Goal: Task Accomplishment & Management: Manage account settings

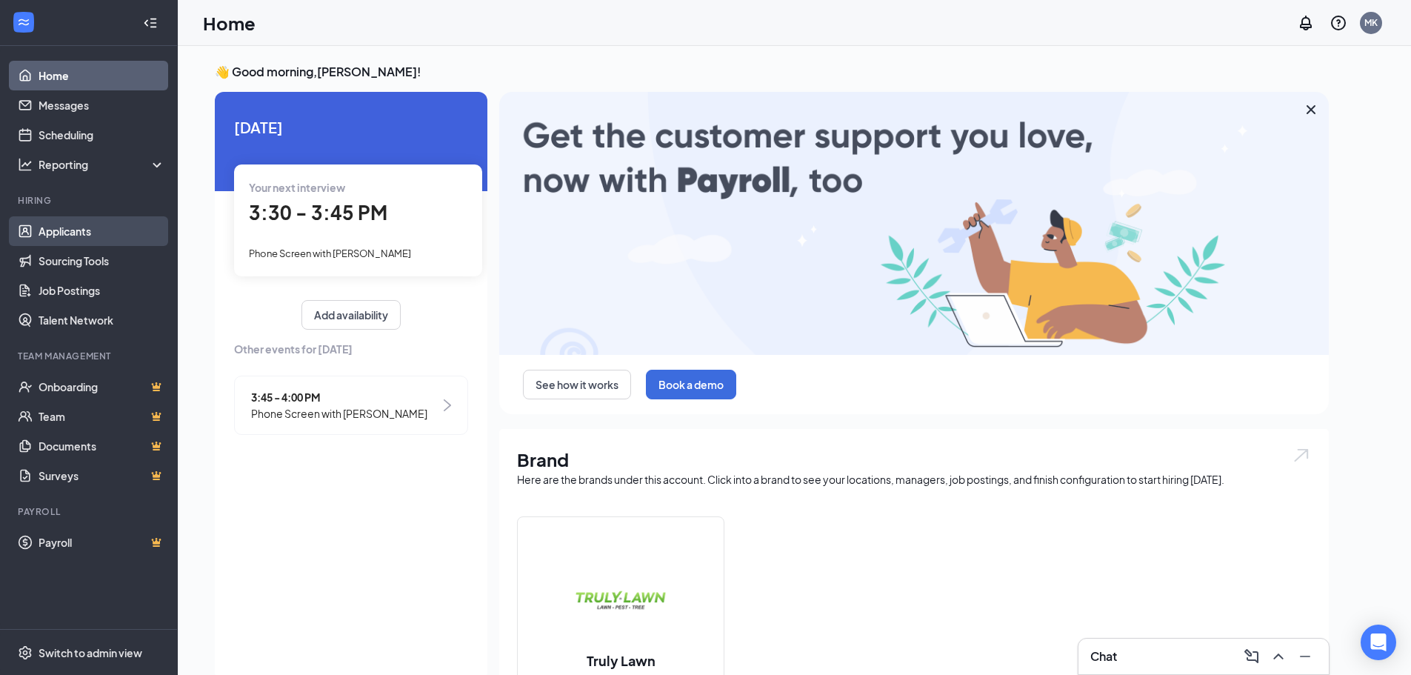
click at [52, 224] on link "Applicants" at bounding box center [102, 231] width 127 height 30
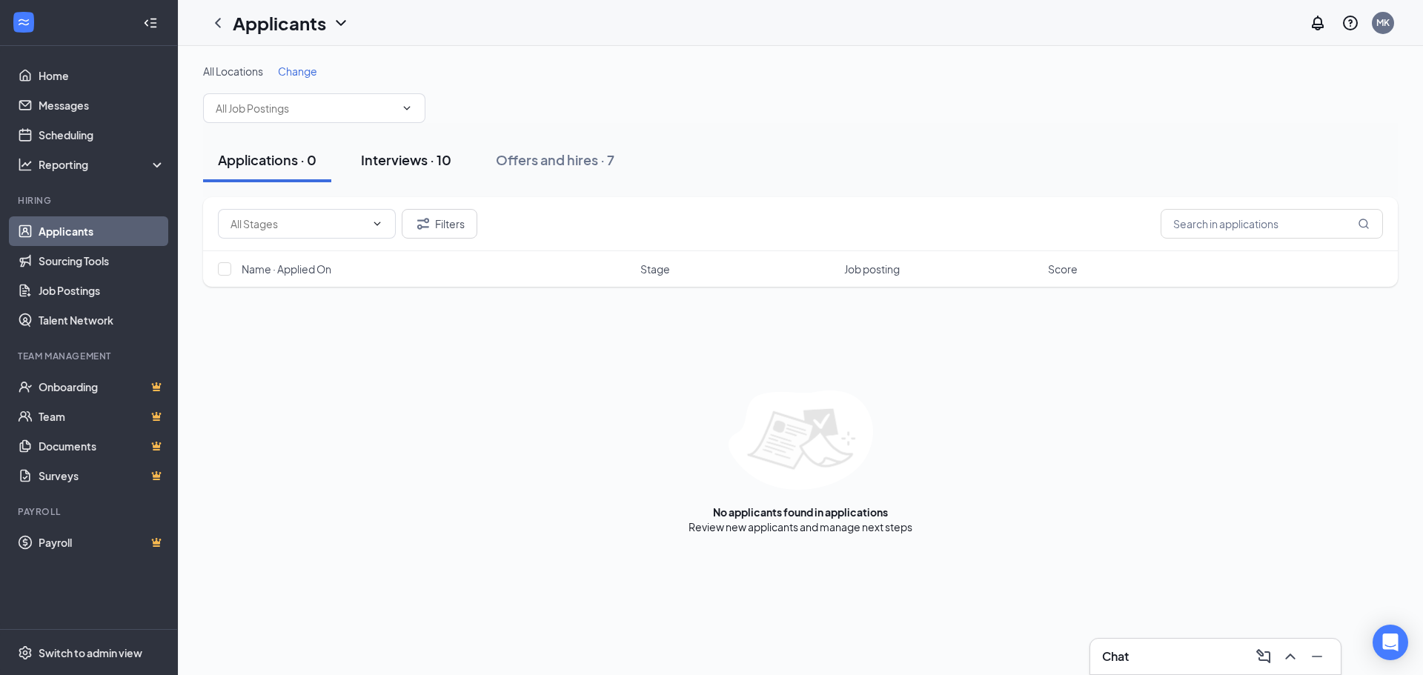
click at [416, 167] on div "Interviews · 10" at bounding box center [406, 159] width 90 height 19
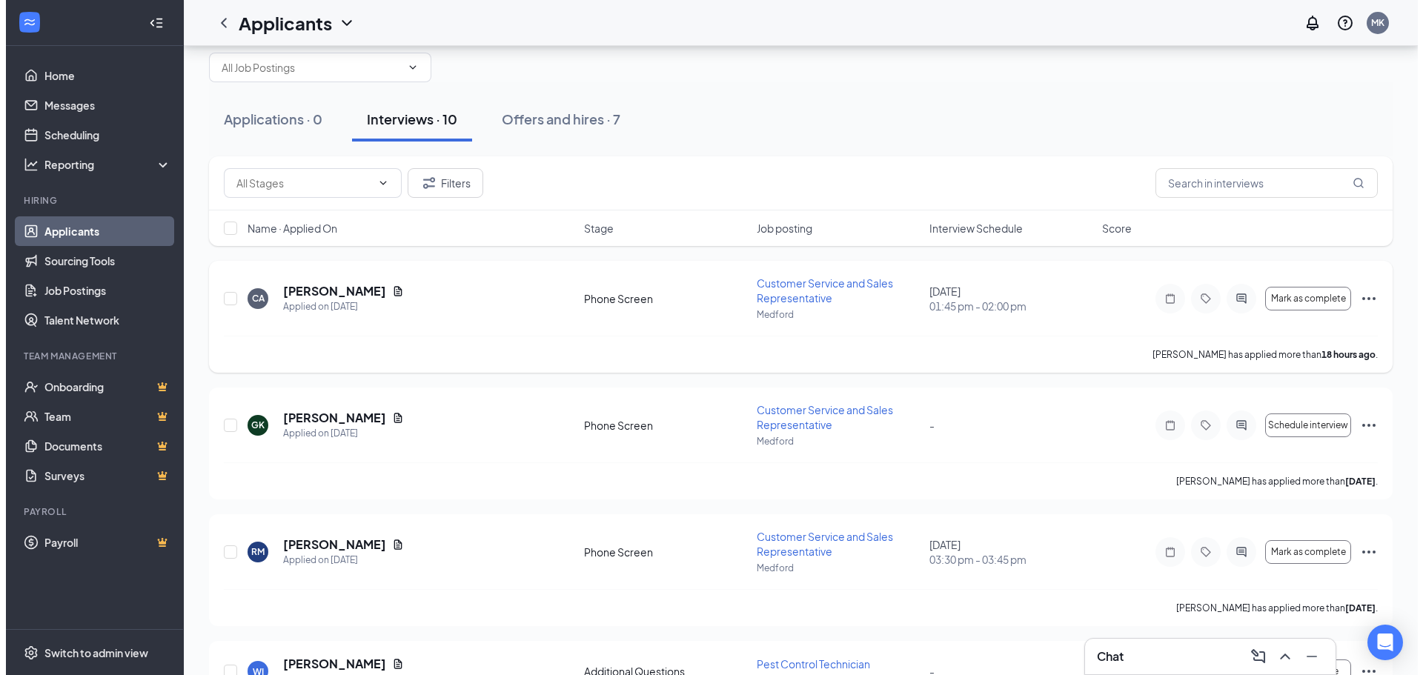
scroll to position [74, 0]
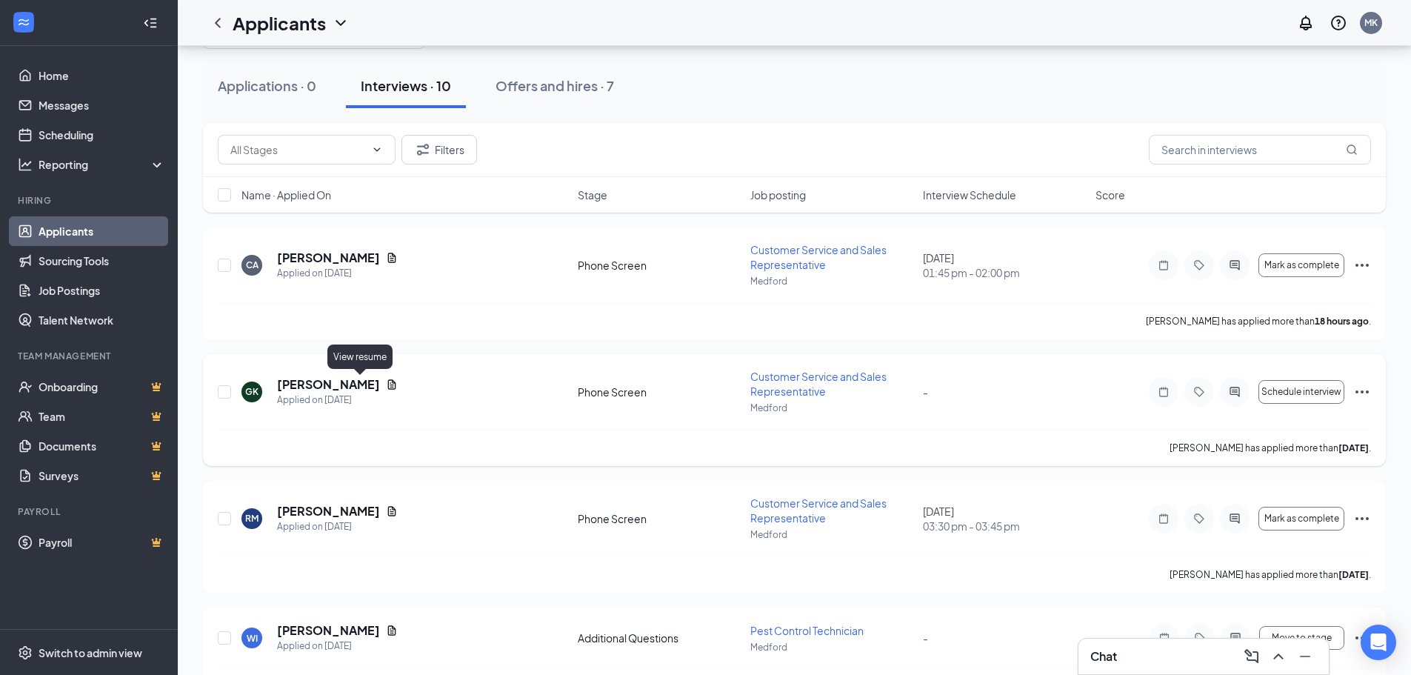
click at [386, 385] on icon "Document" at bounding box center [392, 385] width 12 height 12
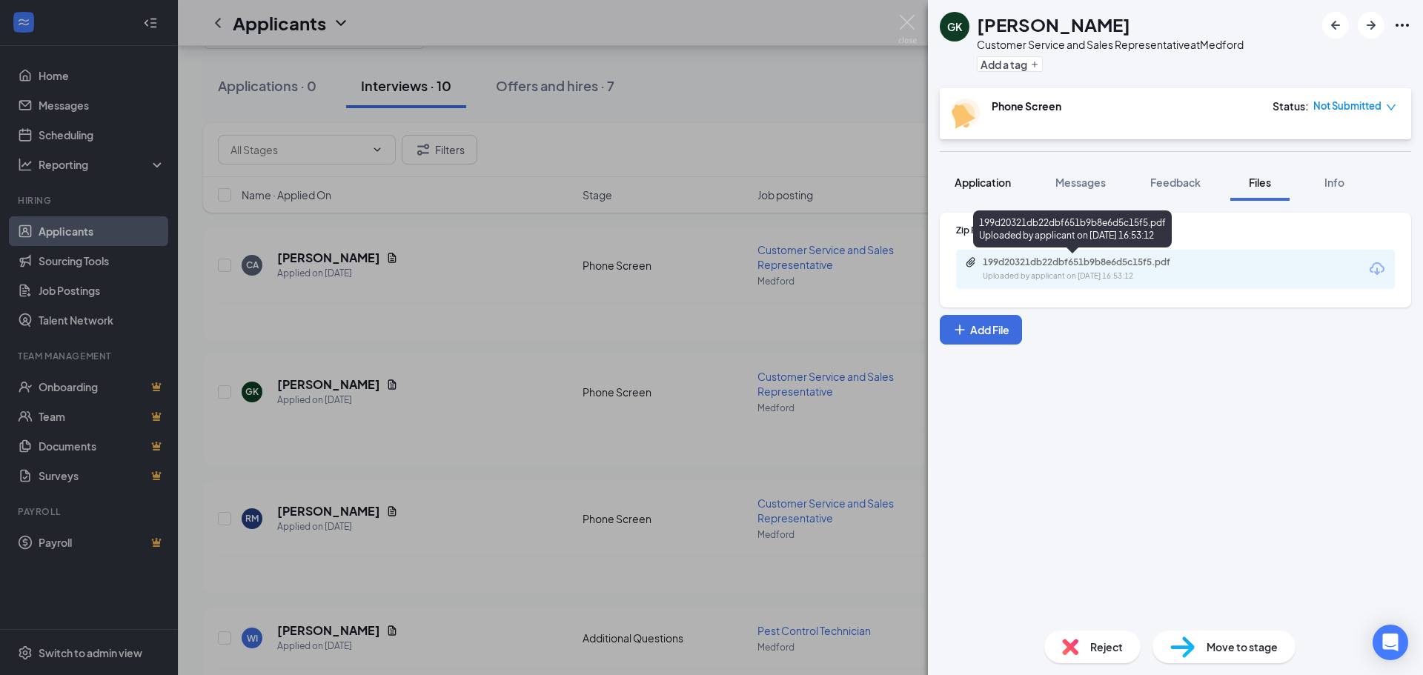
click at [981, 190] on button "Application" at bounding box center [982, 182] width 86 height 37
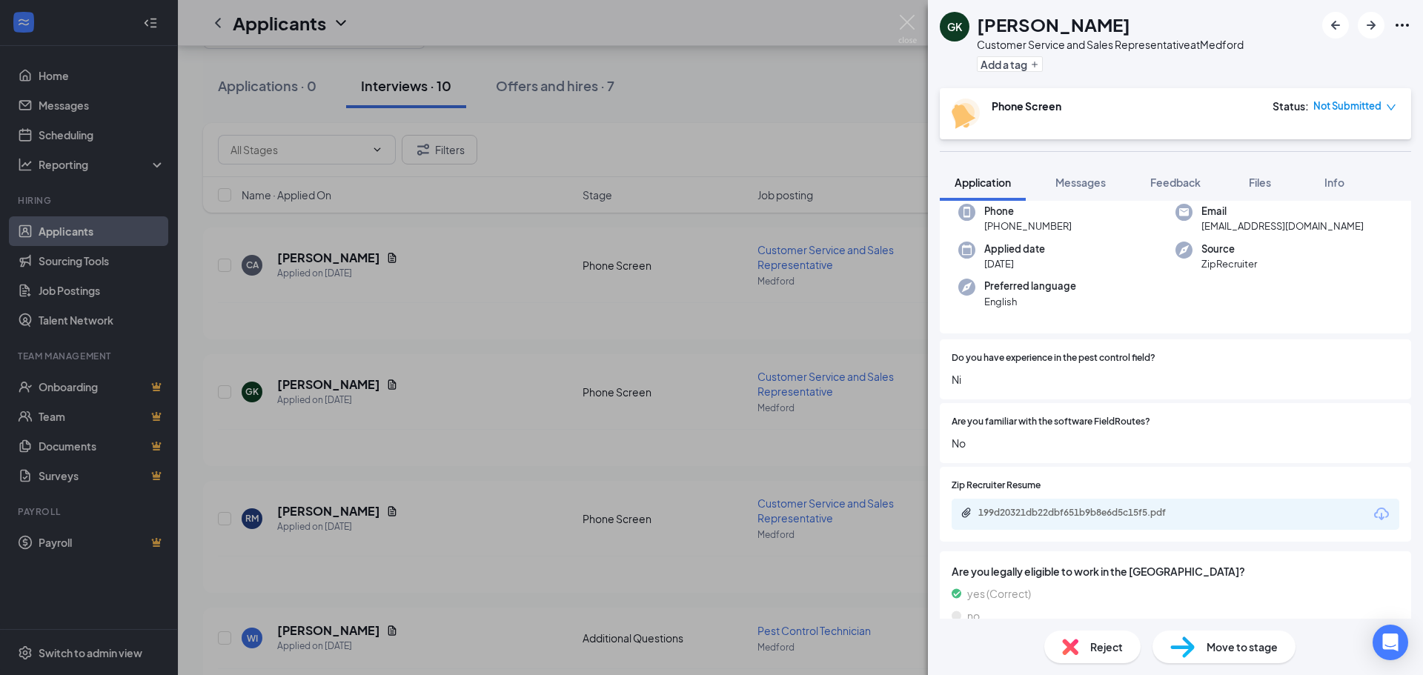
scroll to position [148, 0]
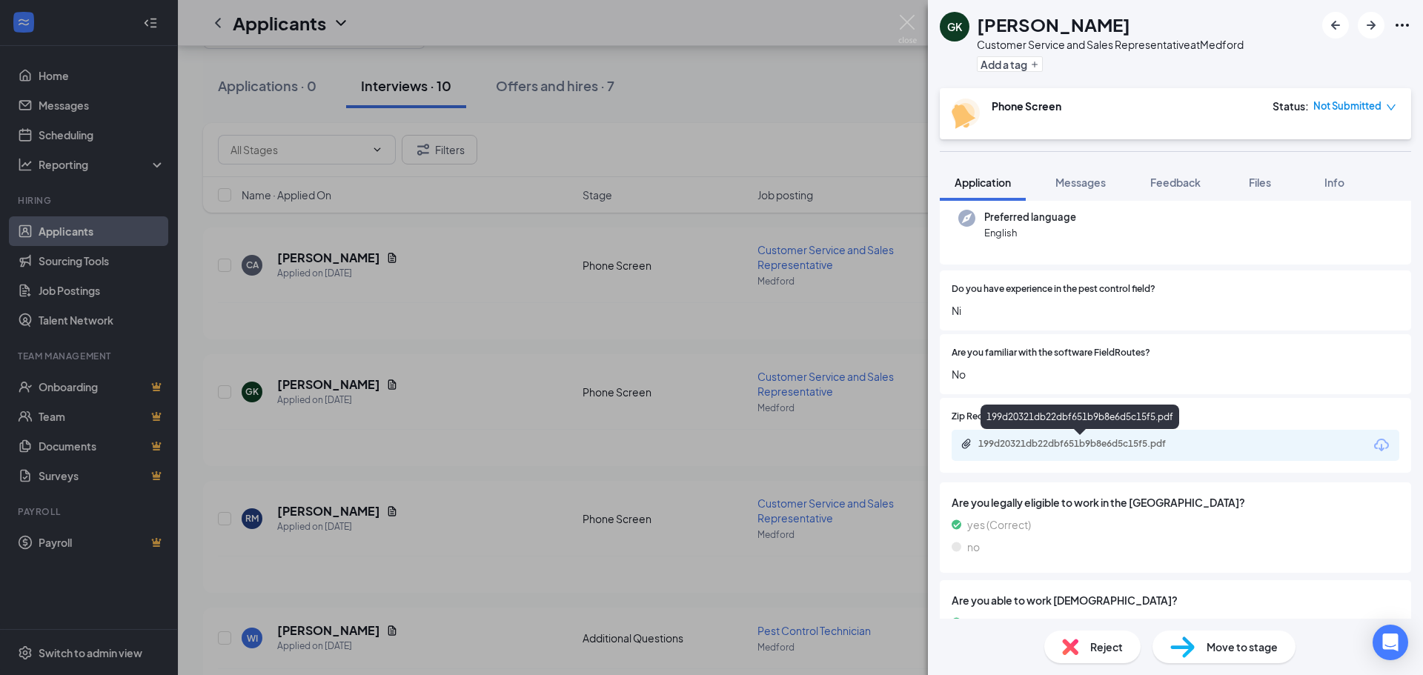
click at [1085, 448] on div "199d20321db22dbf651b9b8e6d5c15f5.pdf" at bounding box center [1081, 444] width 207 height 12
click at [1092, 657] on div "Reject" at bounding box center [1092, 647] width 96 height 33
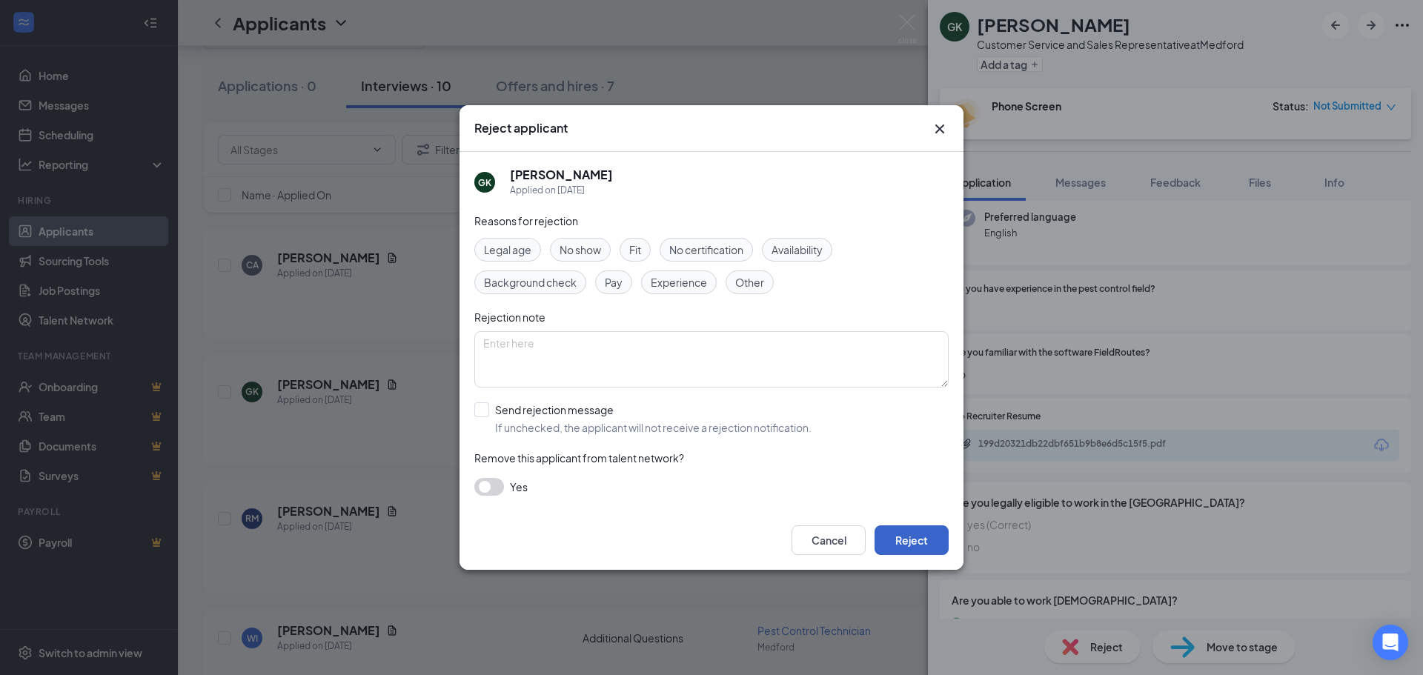
click at [911, 540] on button "Reject" at bounding box center [911, 540] width 74 height 30
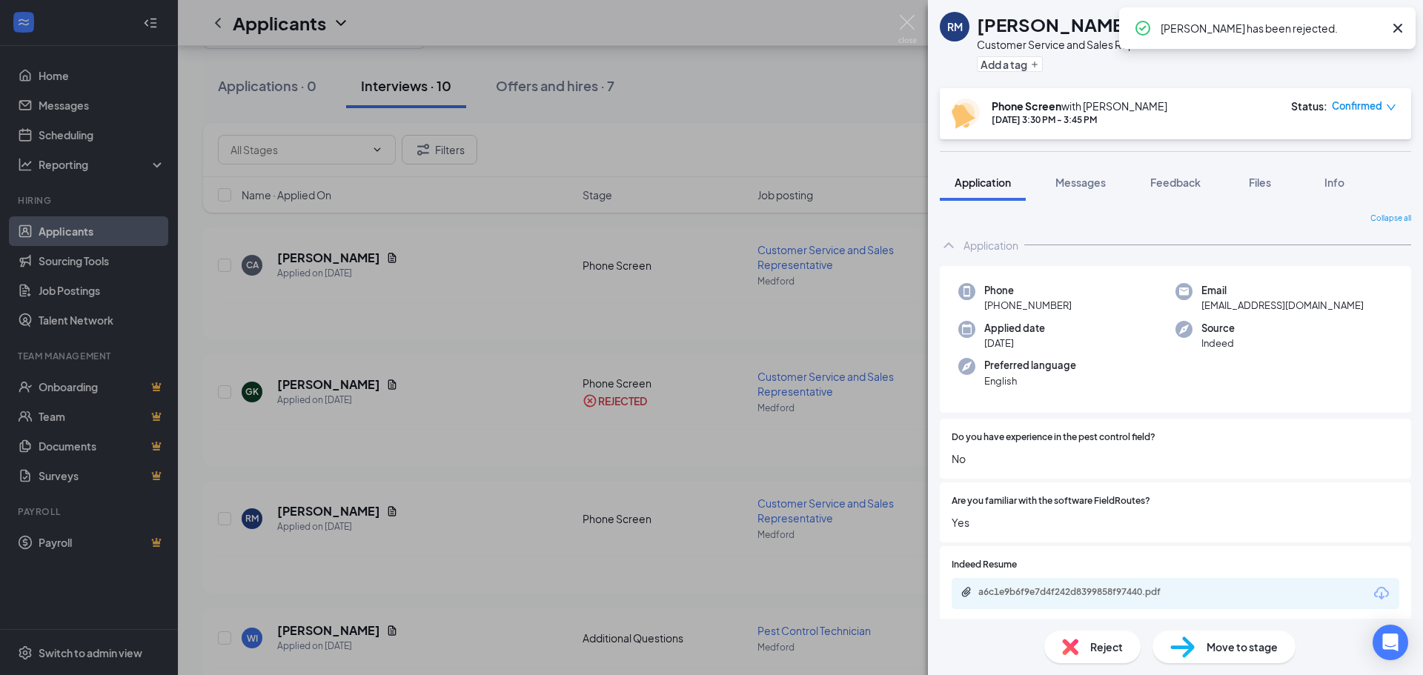
click at [520, 448] on div "RM [PERSON_NAME] Customer Service and Sales Representative at [GEOGRAPHIC_DATA]…" at bounding box center [711, 337] width 1423 height 675
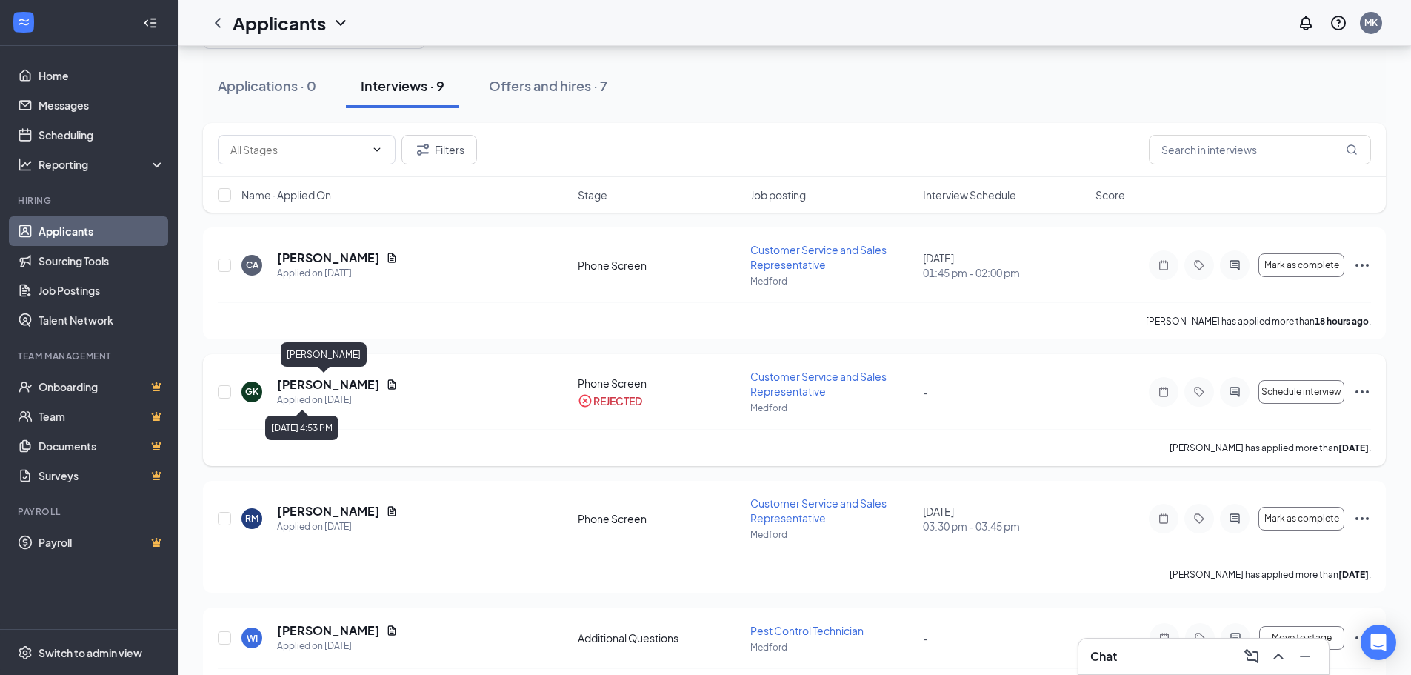
click at [293, 390] on h5 "[PERSON_NAME]" at bounding box center [328, 384] width 103 height 16
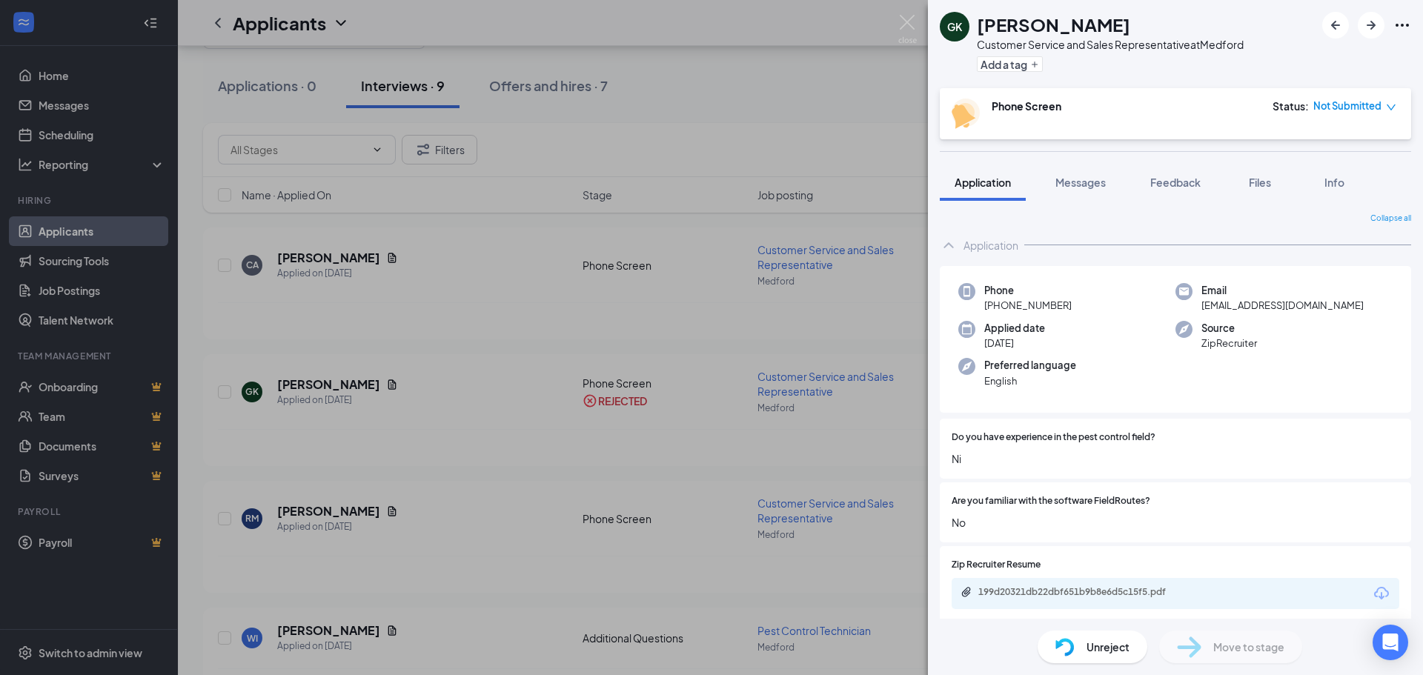
click at [575, 410] on div "GK [PERSON_NAME] Customer Service and Sales Representative at [GEOGRAPHIC_DATA]…" at bounding box center [711, 337] width 1423 height 675
